Goal: Leave review/rating

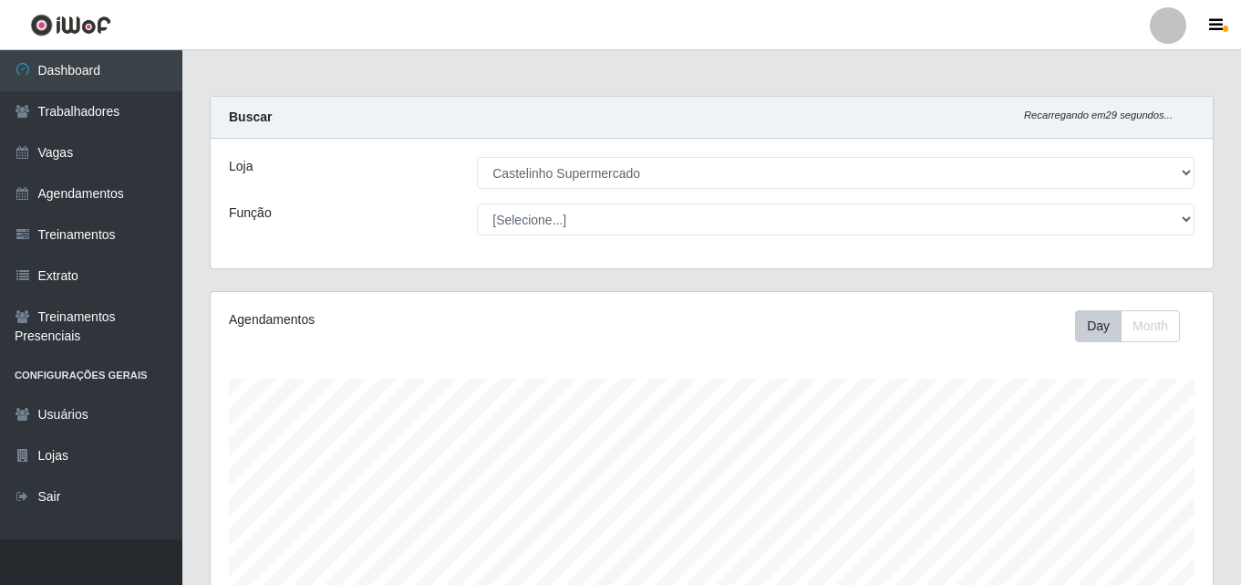
select select "377"
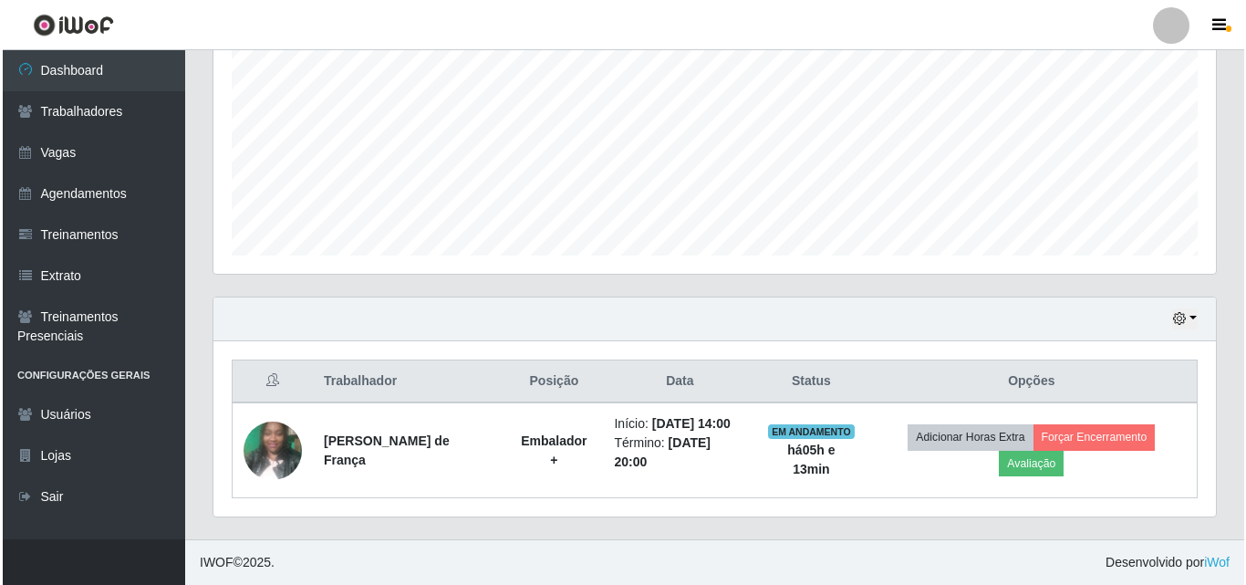
scroll to position [379, 1002]
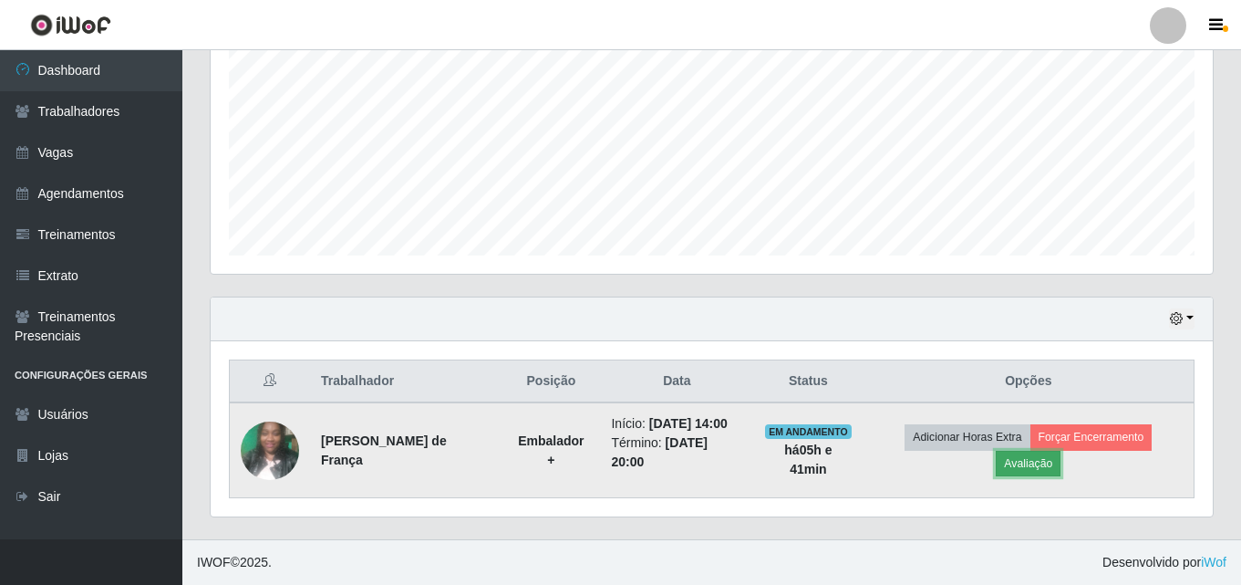
click at [1030, 467] on button "Avaliação" at bounding box center [1028, 464] width 65 height 26
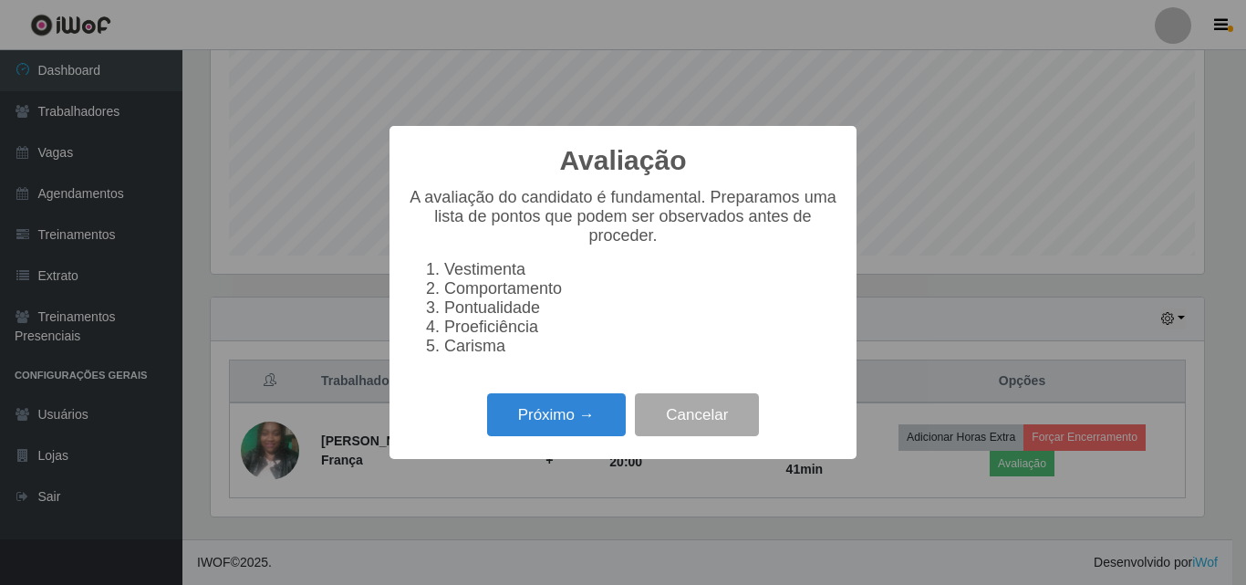
scroll to position [379, 993]
click at [545, 434] on button "Próximo →" at bounding box center [556, 414] width 139 height 43
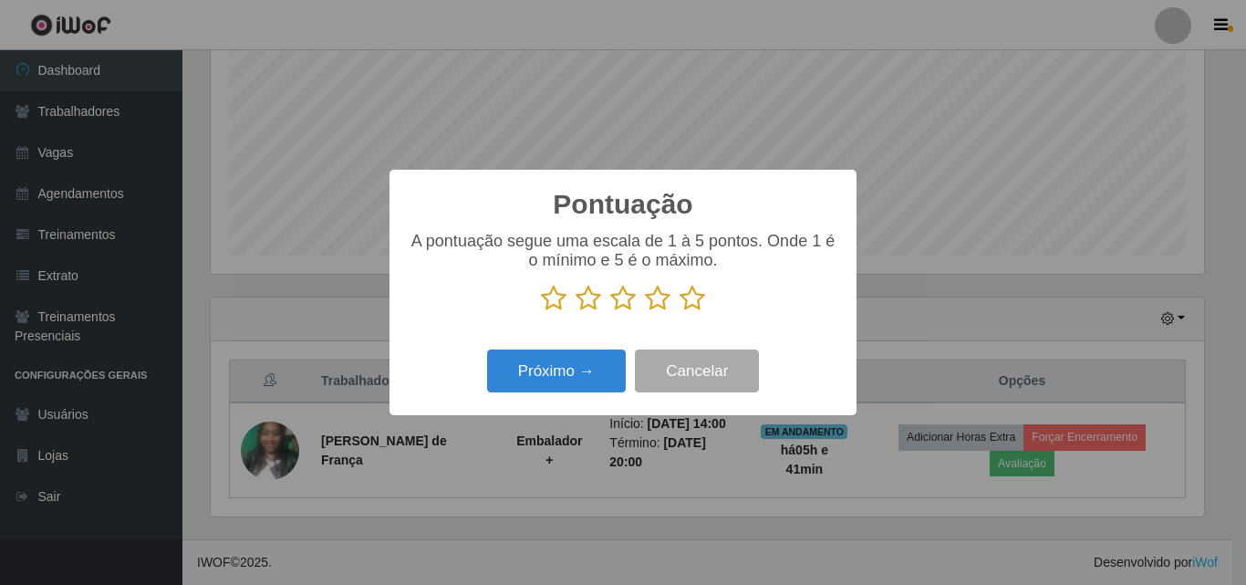
scroll to position [911748, 911133]
click at [697, 305] on icon at bounding box center [693, 298] width 26 height 27
click at [680, 312] on input "radio" at bounding box center [680, 312] width 0 height 0
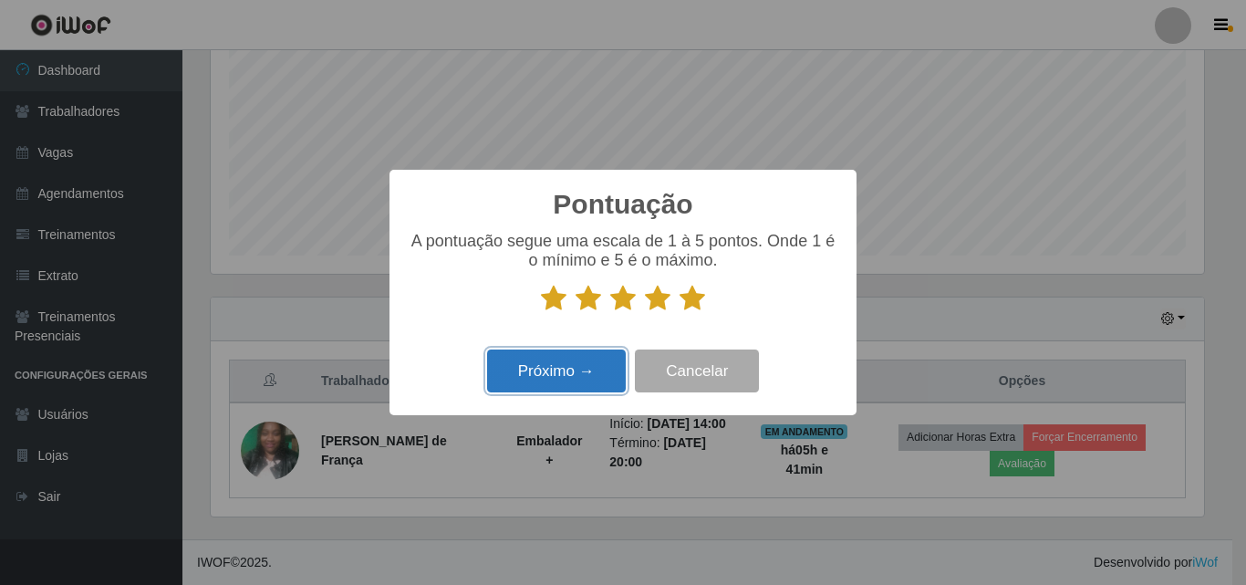
click at [583, 384] on button "Próximo →" at bounding box center [556, 370] width 139 height 43
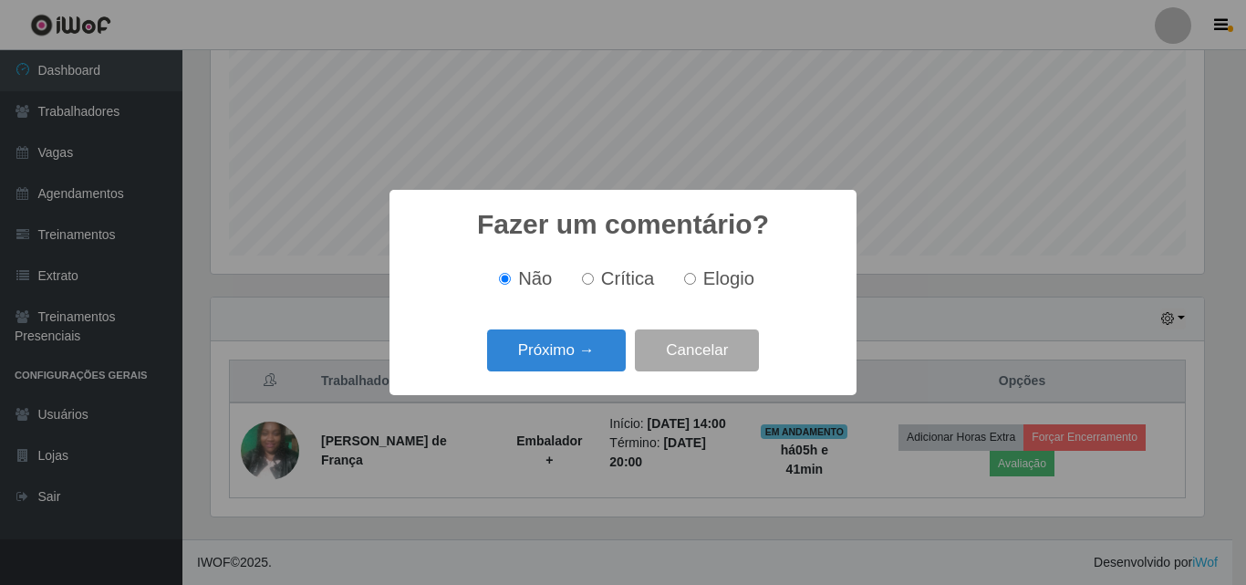
click at [726, 268] on span "Elogio" at bounding box center [728, 278] width 51 height 20
click at [696, 273] on input "Elogio" at bounding box center [690, 279] width 12 height 12
radio input "true"
click at [581, 348] on button "Próximo →" at bounding box center [556, 350] width 139 height 43
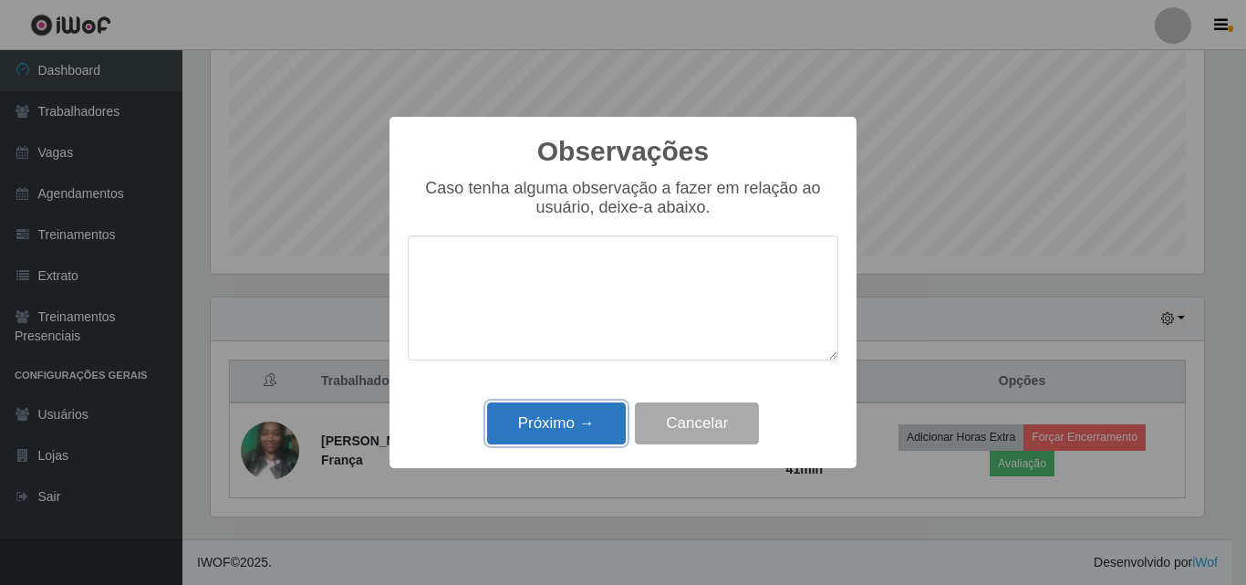
click at [553, 438] on button "Próximo →" at bounding box center [556, 423] width 139 height 43
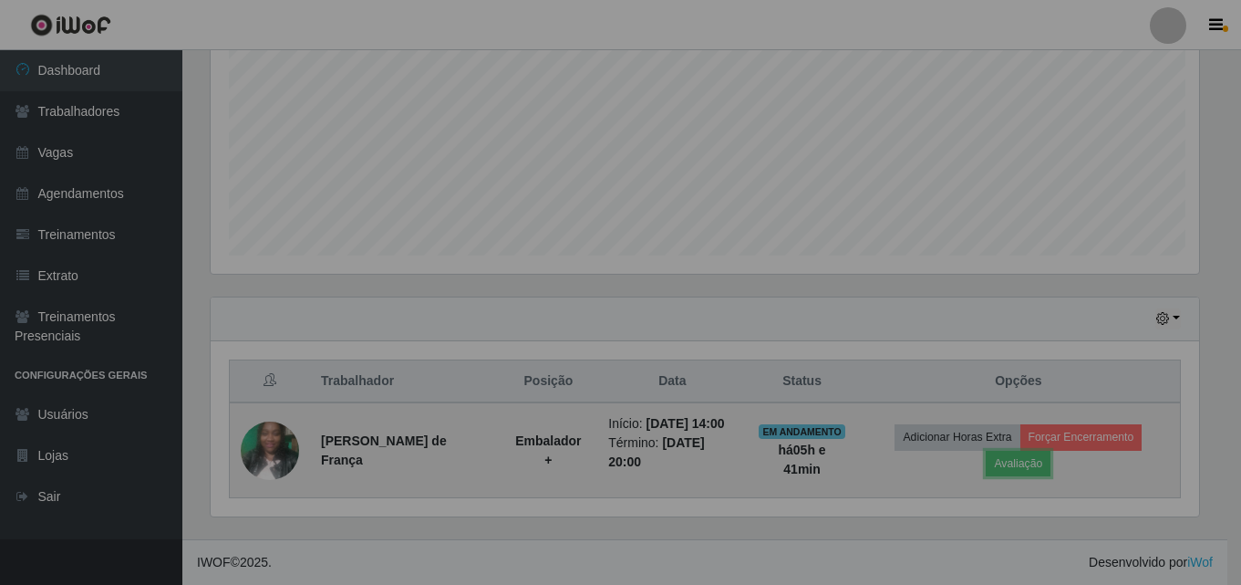
scroll to position [379, 1002]
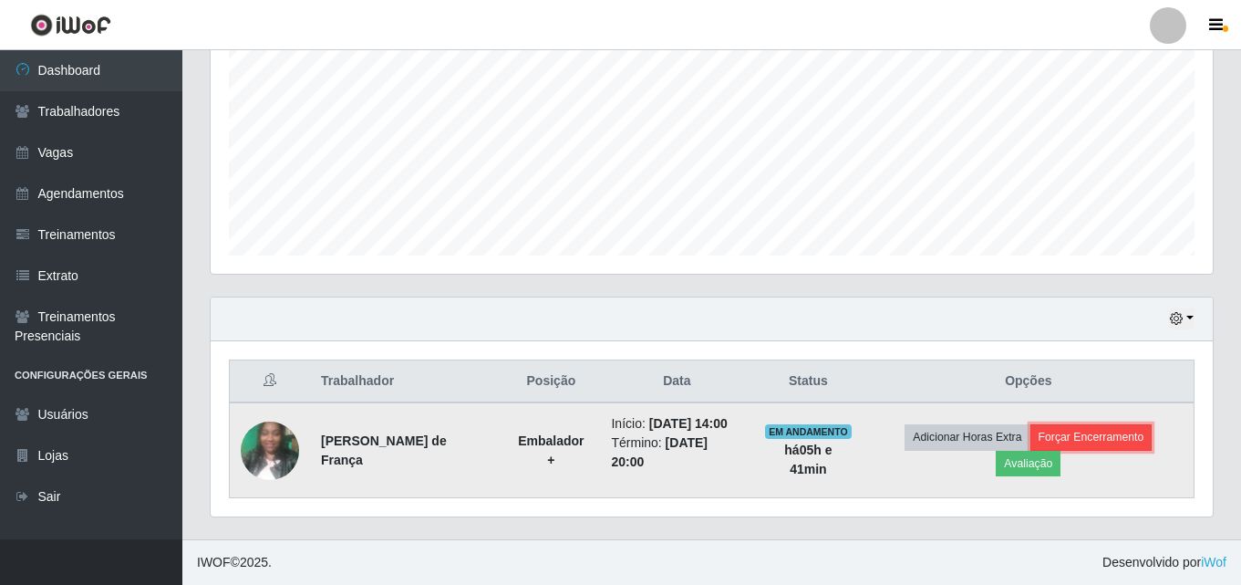
click at [1092, 437] on button "Forçar Encerramento" at bounding box center [1092, 437] width 122 height 26
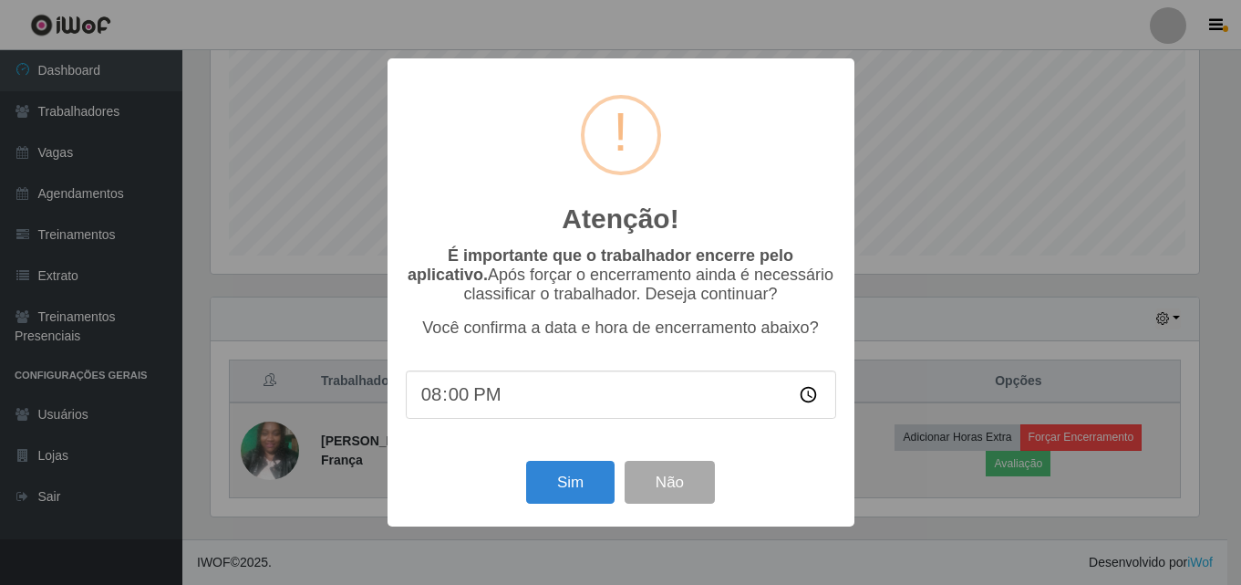
scroll to position [379, 993]
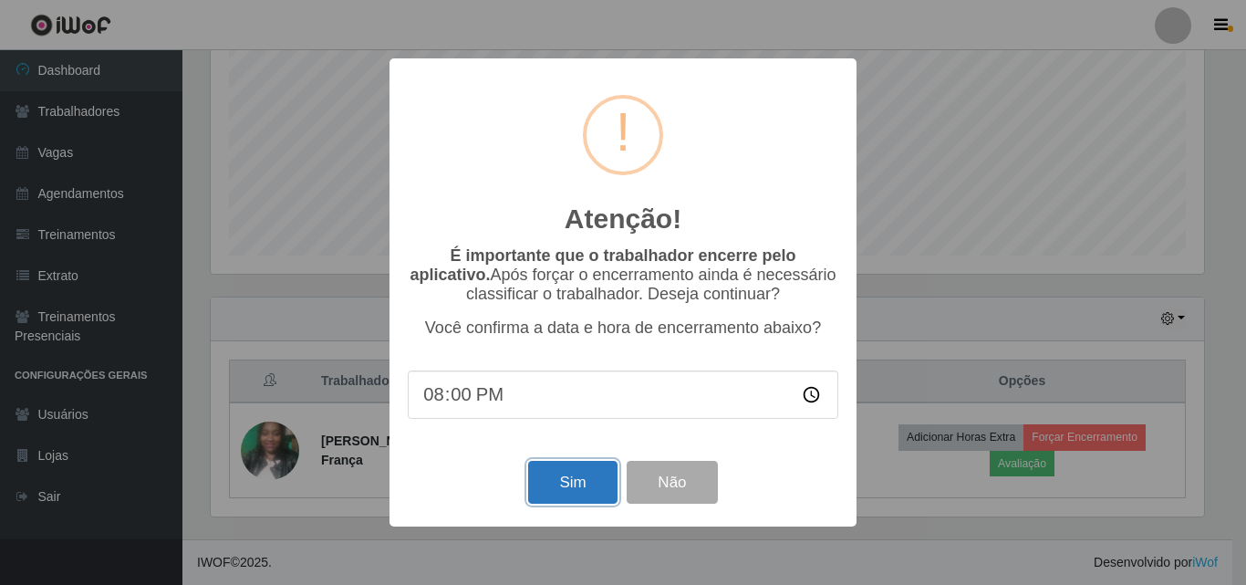
click at [542, 478] on button "Sim" at bounding box center [572, 482] width 88 height 43
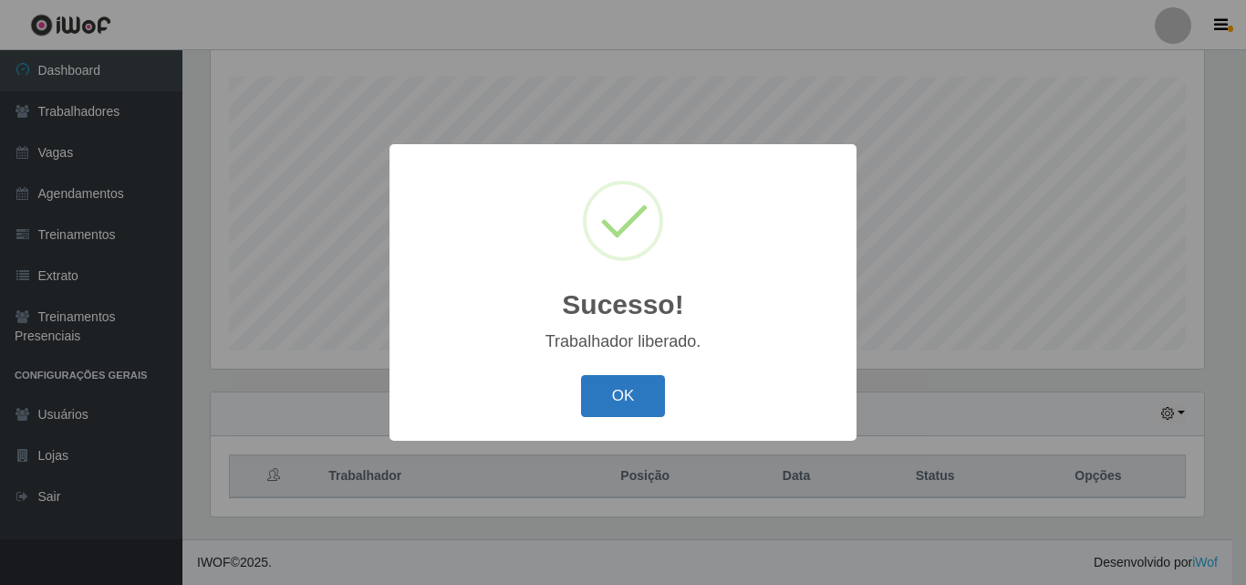
click at [637, 410] on button "OK" at bounding box center [623, 396] width 85 height 43
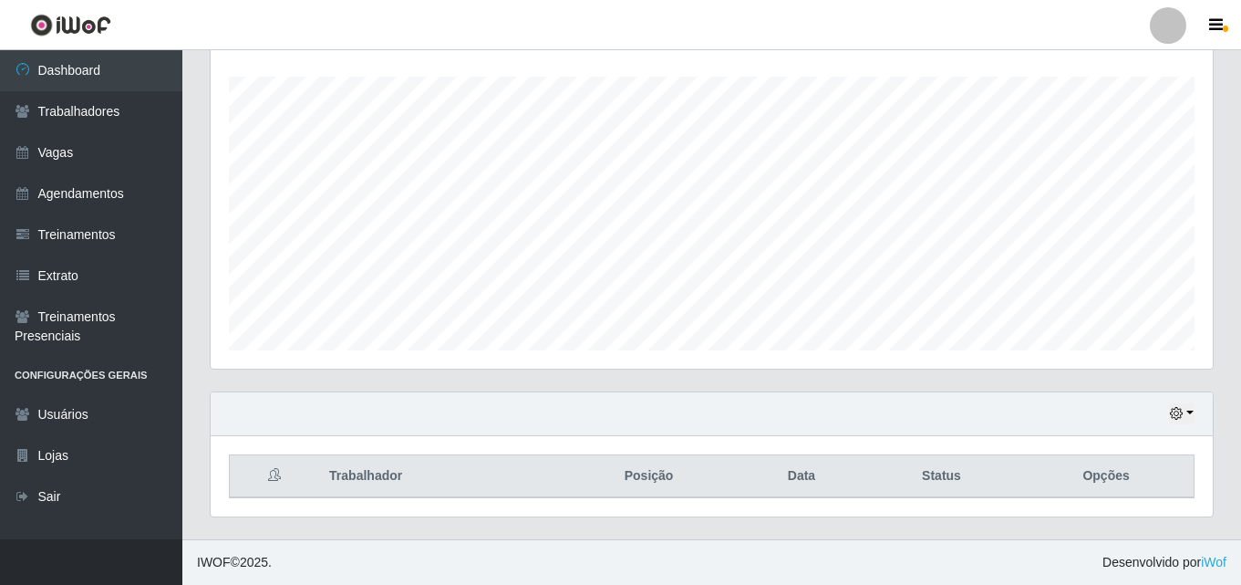
scroll to position [211, 0]
